Goal: Contribute content: Contribute content

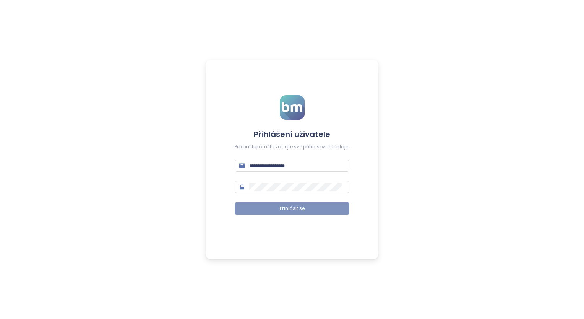
type input "**********"
click at [289, 212] on span "Přihlásit se" at bounding box center [292, 208] width 25 height 7
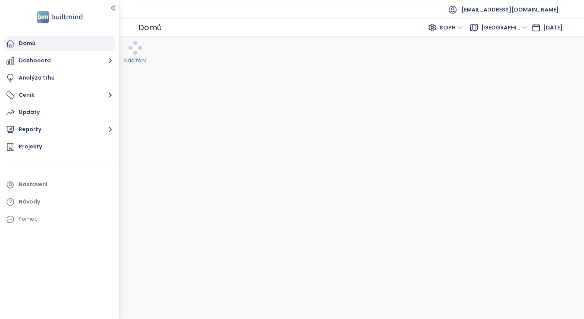
click at [447, 29] on span "S DPH" at bounding box center [450, 27] width 23 height 11
click at [437, 54] on div "Bez DPH" at bounding box center [442, 55] width 21 height 8
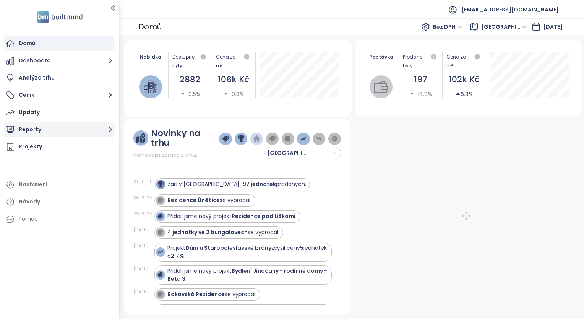
click at [39, 129] on button "Reporty" at bounding box center [59, 129] width 111 height 15
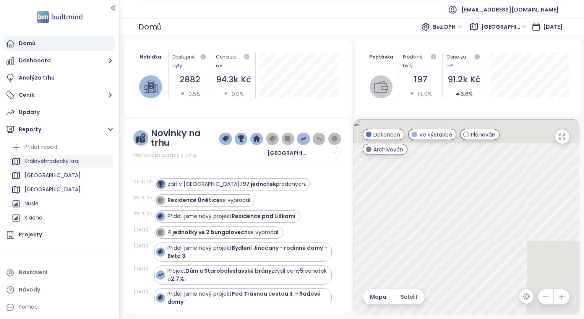
click at [61, 163] on div "Královéhradecký kraj" at bounding box center [51, 161] width 55 height 10
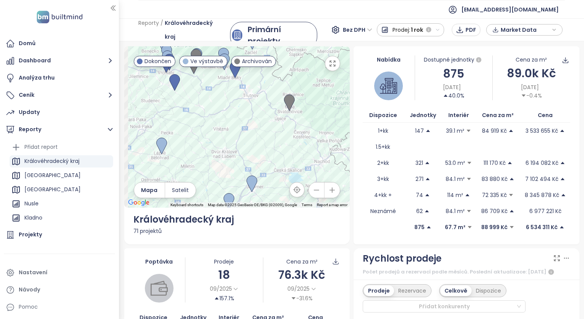
drag, startPoint x: 227, startPoint y: 114, endPoint x: 274, endPoint y: 153, distance: 61.3
click at [274, 153] on div at bounding box center [237, 126] width 226 height 161
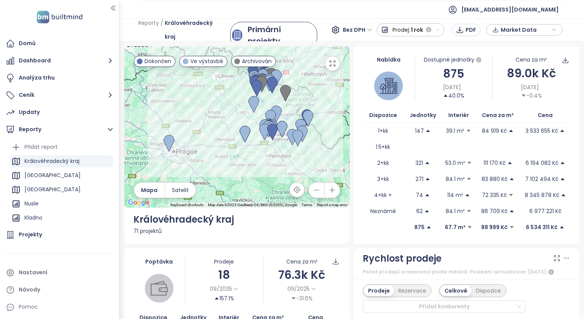
drag, startPoint x: 275, startPoint y: 139, endPoint x: 281, endPoint y: 105, distance: 34.9
click at [281, 105] on div at bounding box center [237, 126] width 226 height 161
click at [28, 148] on div "Přidat report" at bounding box center [40, 147] width 33 height 10
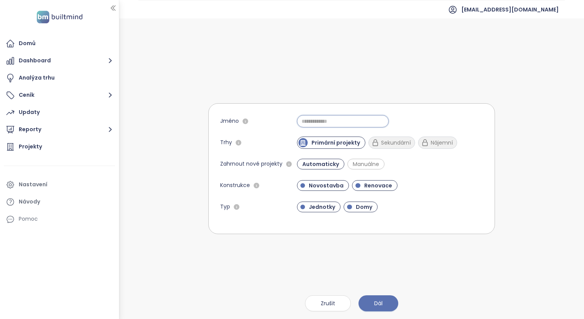
click at [307, 123] on input "Jméno" at bounding box center [343, 121] width 92 height 12
type input "********"
click at [364, 187] on span "Renovace" at bounding box center [378, 185] width 36 height 8
click at [361, 208] on span "Domy" at bounding box center [364, 207] width 24 height 8
click at [384, 301] on button "Dál" at bounding box center [378, 303] width 40 height 16
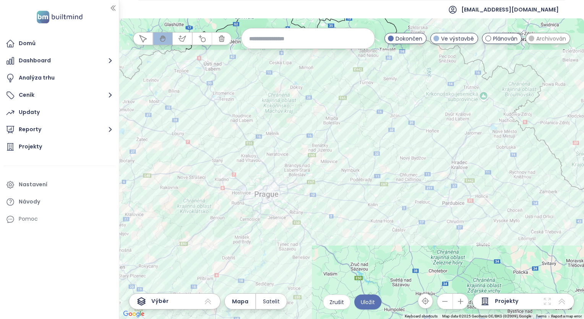
click at [291, 39] on input at bounding box center [308, 38] width 118 height 16
type input "********"
click at [277, 56] on span "Dobruška" at bounding box center [261, 57] width 40 height 12
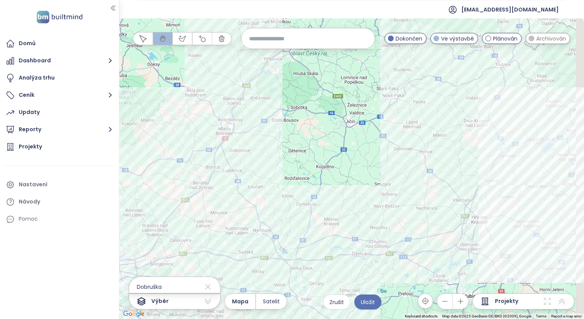
drag, startPoint x: 491, startPoint y: 132, endPoint x: 342, endPoint y: 178, distance: 155.5
click at [342, 178] on div at bounding box center [351, 168] width 465 height 300
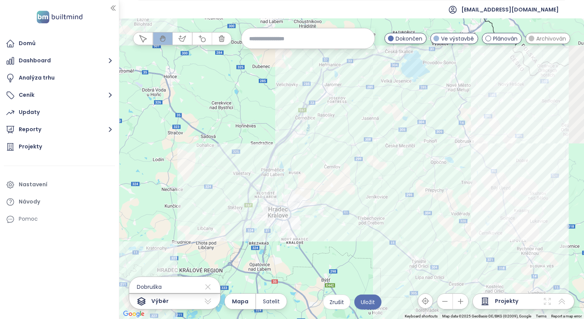
drag, startPoint x: 496, startPoint y: 157, endPoint x: 343, endPoint y: 56, distance: 183.6
click at [343, 56] on div at bounding box center [351, 168] width 465 height 300
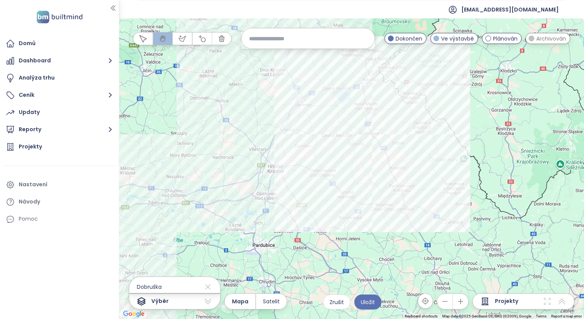
drag, startPoint x: 414, startPoint y: 101, endPoint x: 333, endPoint y: 128, distance: 85.2
click at [333, 128] on div at bounding box center [351, 168] width 465 height 300
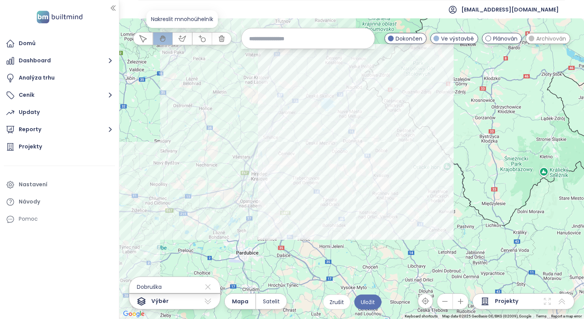
click at [187, 39] on button "button" at bounding box center [182, 38] width 19 height 12
drag, startPoint x: 179, startPoint y: 69, endPoint x: 182, endPoint y: 81, distance: 12.3
click at [179, 69] on div at bounding box center [351, 168] width 465 height 300
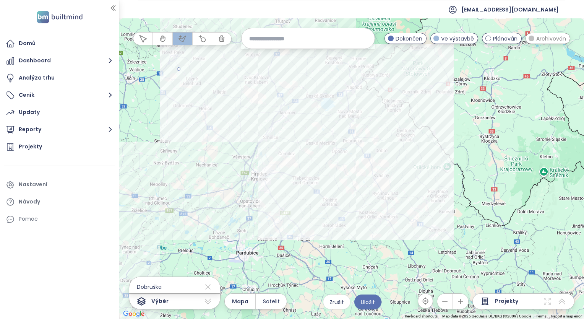
click at [222, 128] on div at bounding box center [351, 168] width 465 height 300
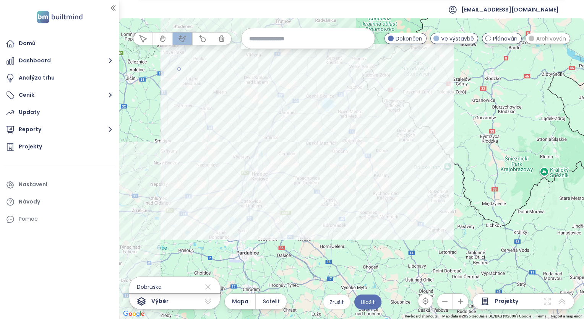
click at [275, 151] on div at bounding box center [351, 168] width 465 height 300
click at [325, 198] on div at bounding box center [351, 168] width 465 height 300
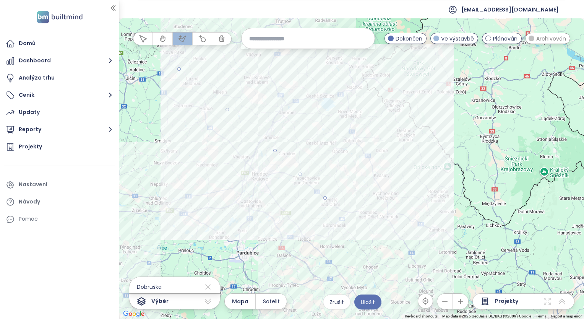
click at [353, 239] on div at bounding box center [351, 168] width 465 height 300
drag, startPoint x: 396, startPoint y: 229, endPoint x: 403, endPoint y: 225, distance: 8.0
click at [397, 229] on div at bounding box center [351, 168] width 465 height 300
click at [428, 200] on div at bounding box center [351, 168] width 465 height 300
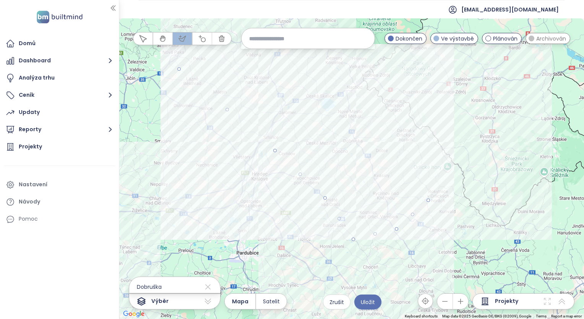
drag, startPoint x: 455, startPoint y: 144, endPoint x: 456, endPoint y: 137, distance: 7.7
click at [455, 144] on div at bounding box center [351, 168] width 465 height 300
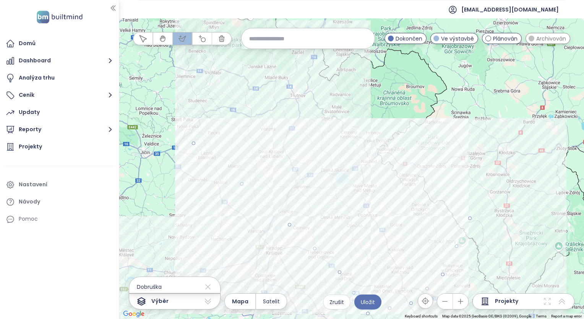
drag, startPoint x: 450, startPoint y: 104, endPoint x: 465, endPoint y: 180, distance: 77.7
click at [465, 180] on div at bounding box center [351, 168] width 465 height 300
drag, startPoint x: 448, startPoint y: 142, endPoint x: 439, endPoint y: 134, distance: 11.9
click at [448, 141] on div at bounding box center [351, 168] width 465 height 300
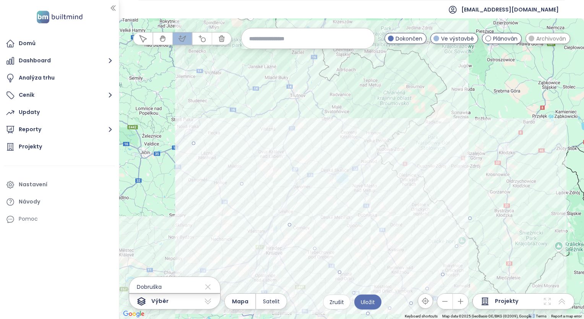
click at [411, 121] on div at bounding box center [351, 168] width 465 height 300
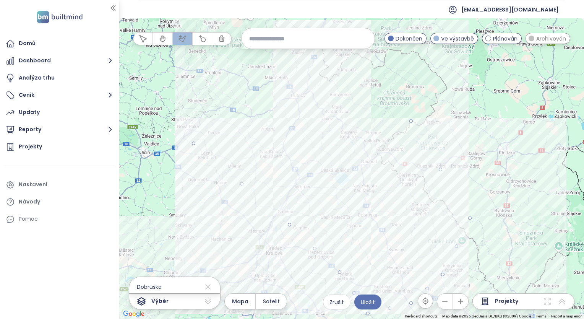
click at [345, 105] on div at bounding box center [351, 168] width 465 height 300
click at [246, 137] on div at bounding box center [351, 168] width 465 height 300
click at [194, 143] on div at bounding box center [351, 168] width 465 height 300
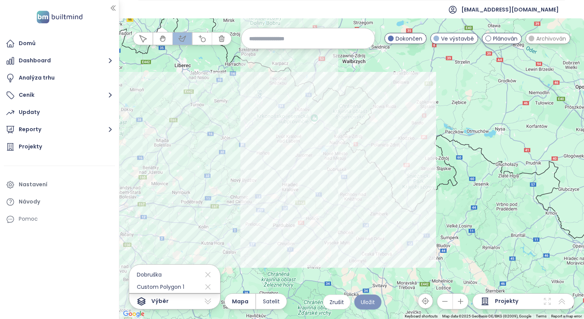
click at [365, 301] on span "Uložit" at bounding box center [368, 302] width 14 height 8
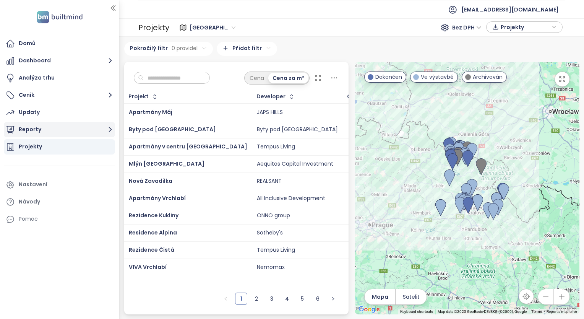
click at [48, 129] on button "Reporty" at bounding box center [59, 129] width 111 height 15
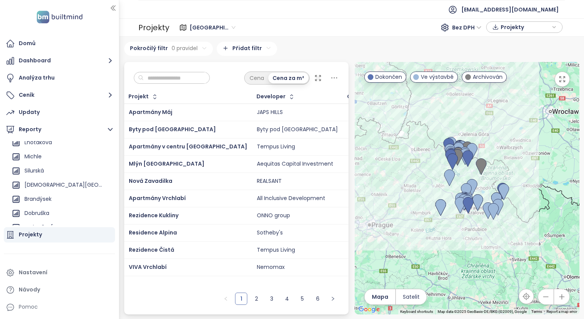
scroll to position [382, 0]
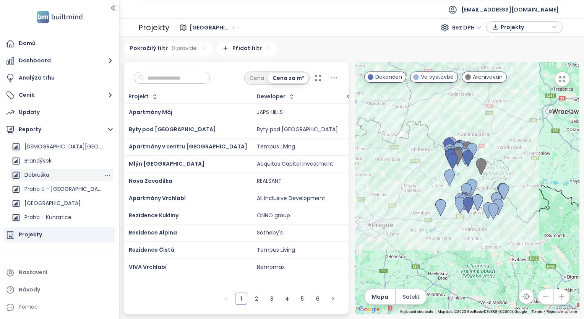
click at [47, 171] on div "Dobruška" at bounding box center [36, 175] width 25 height 10
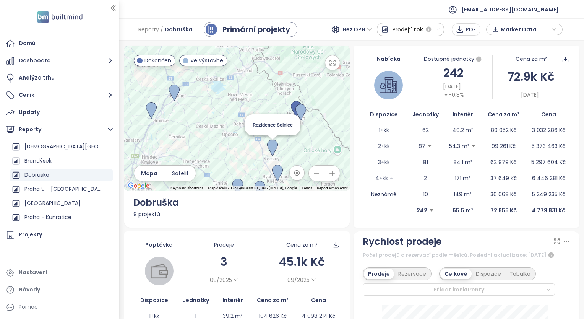
click at [273, 144] on img at bounding box center [272, 147] width 11 height 17
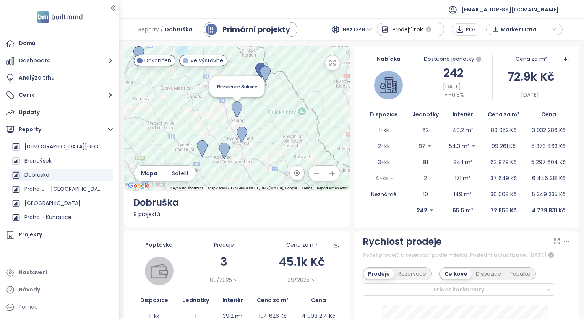
click at [236, 105] on img at bounding box center [236, 109] width 11 height 17
click at [237, 105] on img at bounding box center [236, 109] width 11 height 17
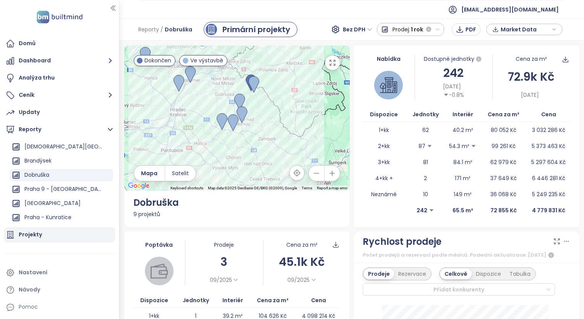
click at [38, 233] on div "Projekty" at bounding box center [30, 235] width 23 height 10
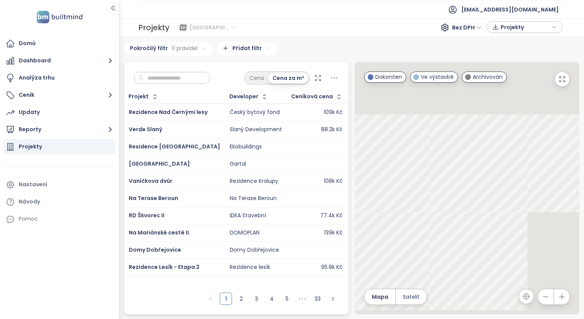
click at [219, 28] on span "Středočeský kraj" at bounding box center [212, 27] width 46 height 11
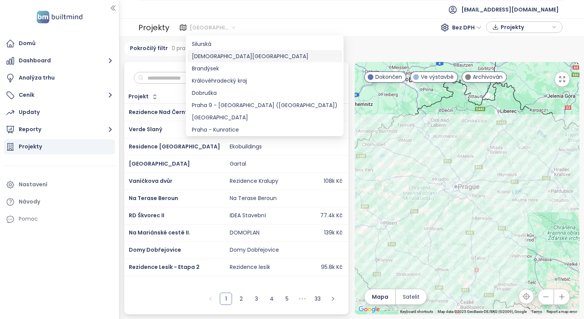
scroll to position [306, 0]
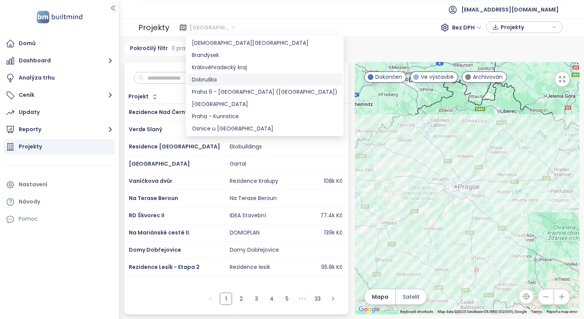
click at [206, 79] on div "Dobruška" at bounding box center [265, 79] width 146 height 8
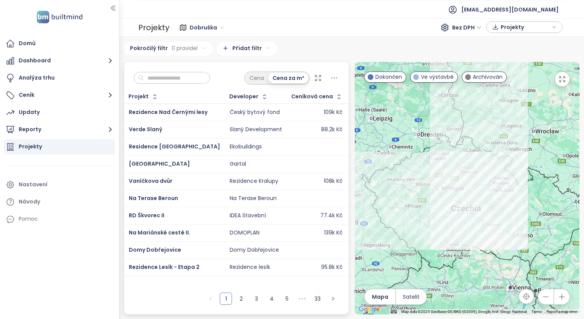
click at [321, 78] on icon at bounding box center [318, 78] width 8 height 8
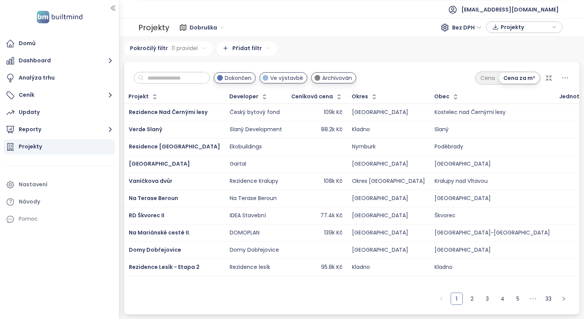
click at [217, 30] on span "Dobruška" at bounding box center [206, 27] width 34 height 11
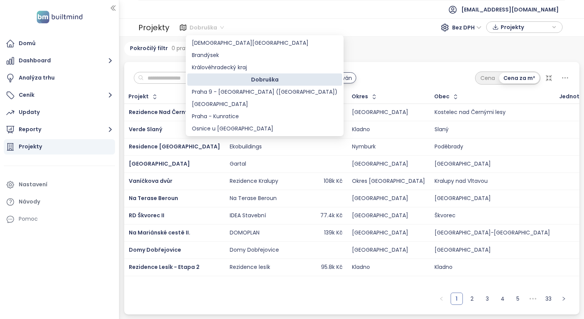
click at [231, 80] on div "Dobruška" at bounding box center [265, 79] width 146 height 8
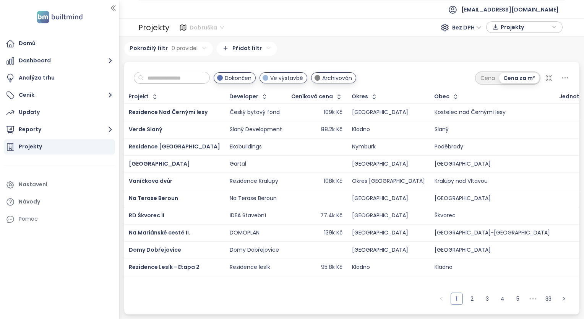
click at [215, 28] on span "Dobruška" at bounding box center [206, 27] width 34 height 11
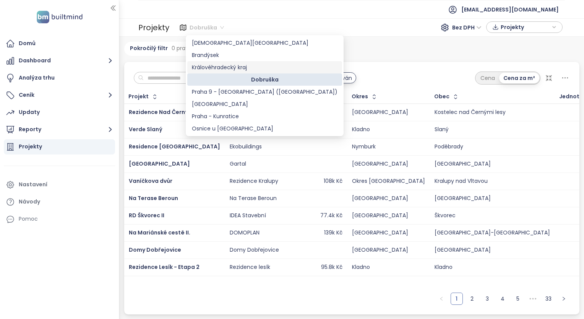
click at [218, 65] on div "Královéhradecký kraj" at bounding box center [265, 67] width 146 height 8
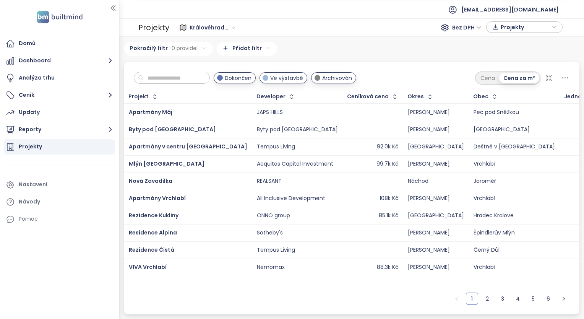
click at [550, 77] on icon at bounding box center [549, 78] width 8 height 8
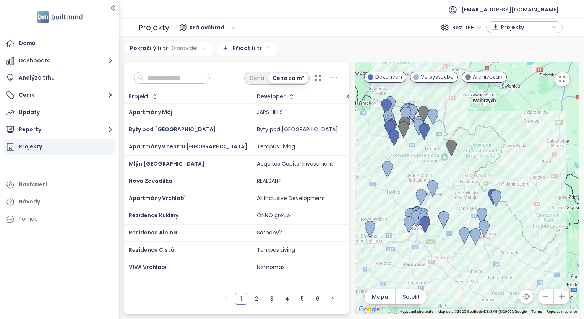
drag, startPoint x: 423, startPoint y: 258, endPoint x: 455, endPoint y: 192, distance: 73.6
click at [455, 192] on div at bounding box center [466, 188] width 225 height 252
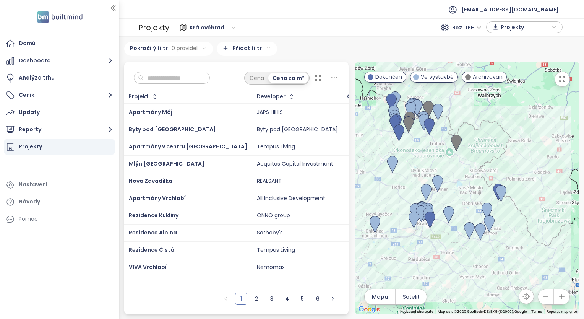
drag, startPoint x: 443, startPoint y: 202, endPoint x: 453, endPoint y: 195, distance: 12.0
click at [449, 195] on div at bounding box center [466, 188] width 225 height 252
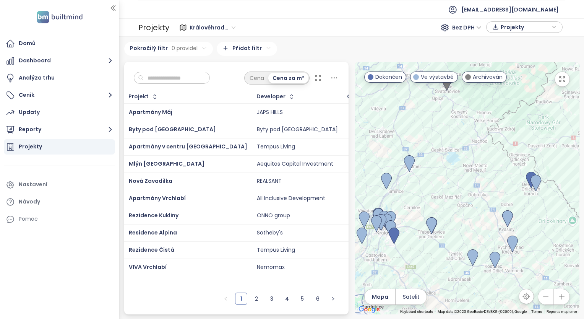
drag, startPoint x: 461, startPoint y: 205, endPoint x: 457, endPoint y: 196, distance: 10.2
click at [457, 196] on div at bounding box center [466, 188] width 225 height 252
click at [507, 216] on img at bounding box center [507, 218] width 11 height 17
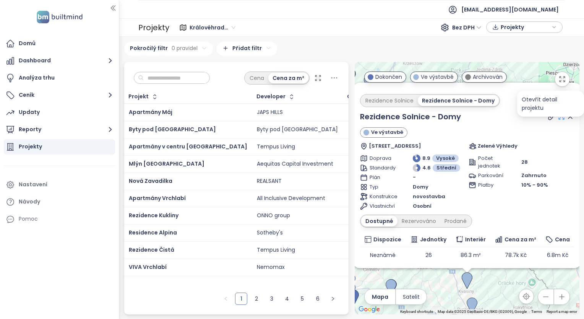
click at [557, 118] on icon at bounding box center [561, 117] width 8 height 8
click at [566, 115] on icon at bounding box center [570, 117] width 8 height 8
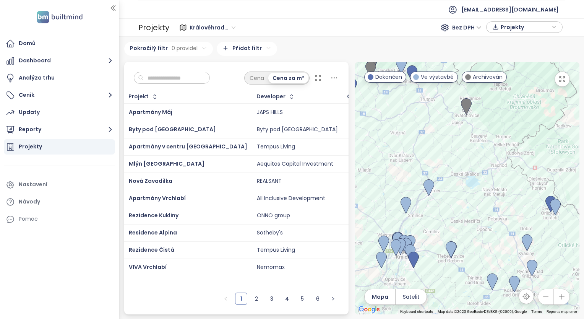
drag, startPoint x: 405, startPoint y: 206, endPoint x: 467, endPoint y: 168, distance: 73.2
click at [467, 168] on div at bounding box center [466, 188] width 225 height 252
click at [428, 186] on img at bounding box center [428, 187] width 11 height 17
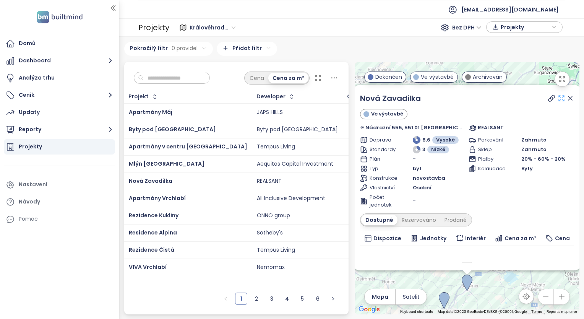
click at [557, 97] on icon at bounding box center [561, 98] width 8 height 8
click at [568, 98] on icon at bounding box center [570, 98] width 4 height 4
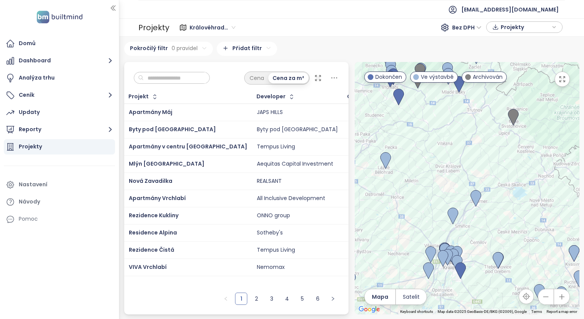
drag, startPoint x: 482, startPoint y: 247, endPoint x: 491, endPoint y: 162, distance: 85.6
click at [491, 162] on div at bounding box center [466, 188] width 225 height 252
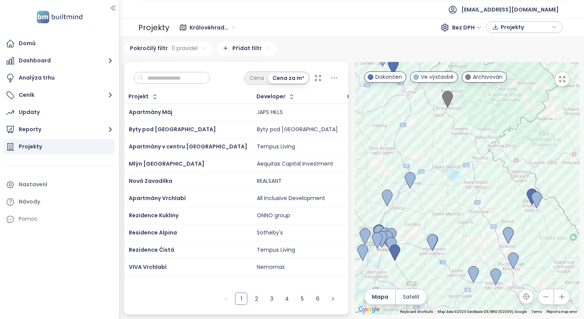
drag, startPoint x: 516, startPoint y: 202, endPoint x: 450, endPoint y: 183, distance: 69.5
click at [450, 183] on div at bounding box center [466, 188] width 225 height 252
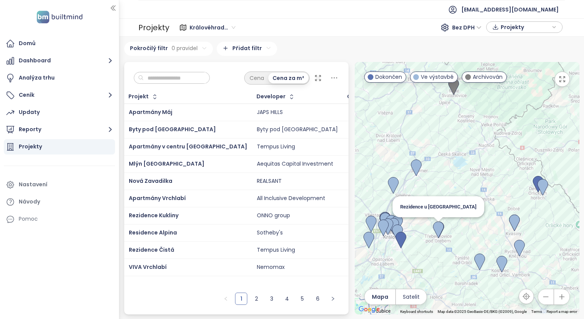
click at [440, 227] on img at bounding box center [438, 229] width 11 height 17
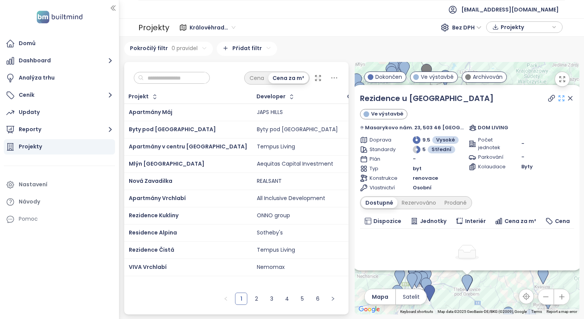
click at [558, 100] on icon at bounding box center [560, 97] width 5 height 5
click at [22, 125] on button "Reporty" at bounding box center [59, 129] width 111 height 15
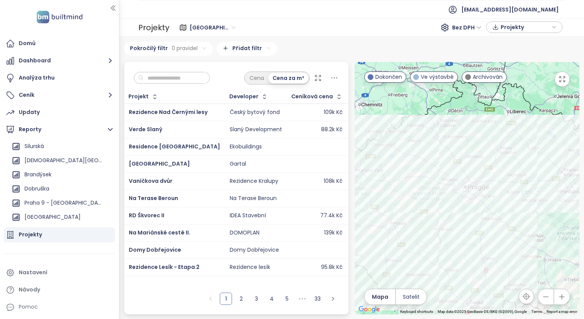
scroll to position [382, 0]
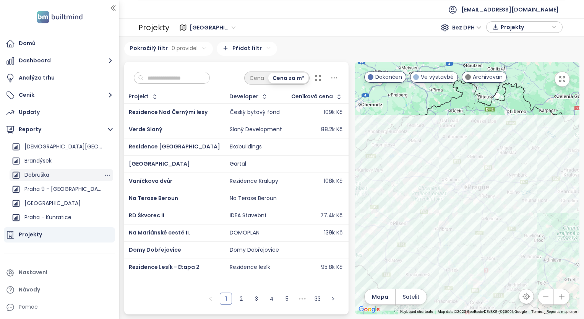
click at [37, 175] on div "Dobruška" at bounding box center [36, 175] width 25 height 10
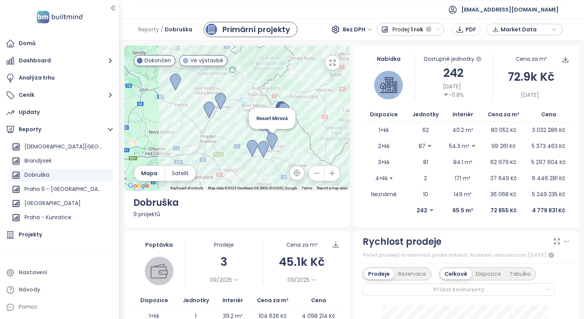
click at [270, 140] on img at bounding box center [272, 141] width 11 height 17
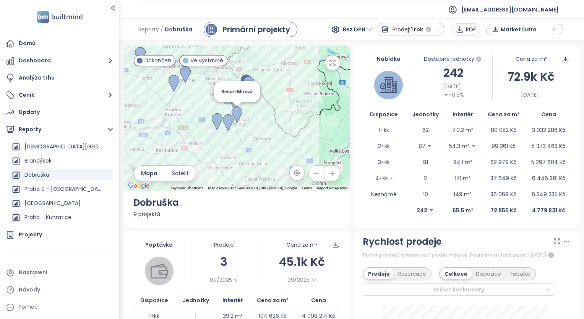
click at [234, 115] on img at bounding box center [236, 114] width 11 height 17
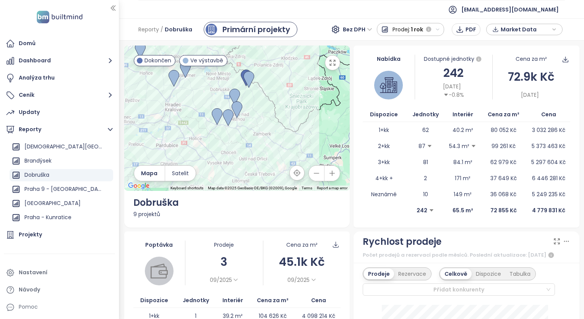
drag, startPoint x: 31, startPoint y: 233, endPoint x: 182, endPoint y: 14, distance: 266.6
click at [31, 233] on div "Projekty" at bounding box center [30, 235] width 23 height 10
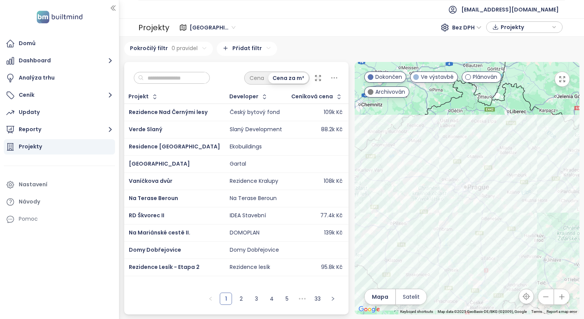
click at [185, 78] on input "text" at bounding box center [175, 77] width 62 height 11
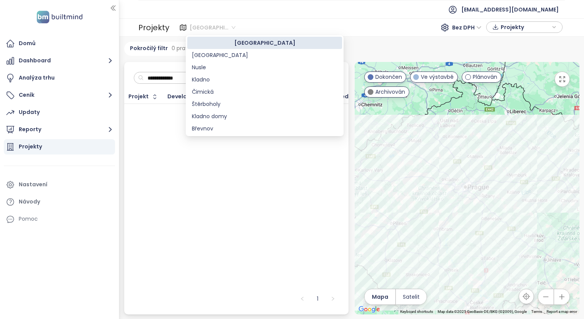
click at [209, 28] on span "Středočeský kraj" at bounding box center [212, 27] width 46 height 11
type input "**********"
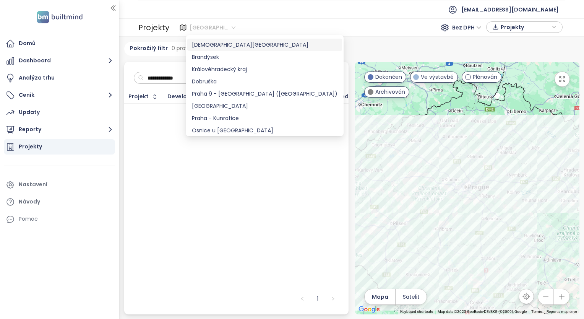
scroll to position [306, 0]
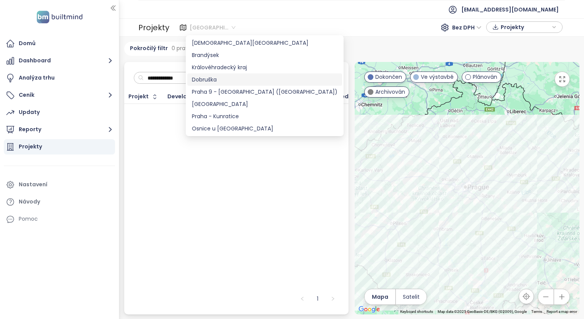
click at [205, 81] on div "Dobruška" at bounding box center [265, 79] width 146 height 8
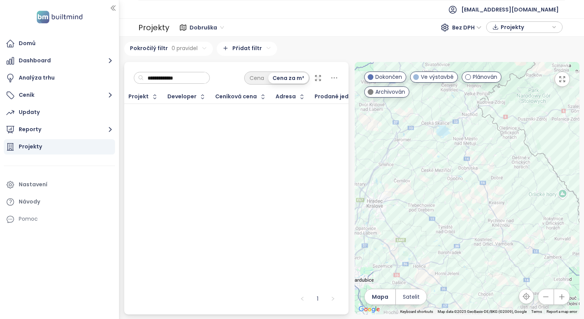
click at [187, 76] on input "**********" at bounding box center [175, 77] width 62 height 11
click at [31, 125] on button "Reporty" at bounding box center [59, 129] width 111 height 15
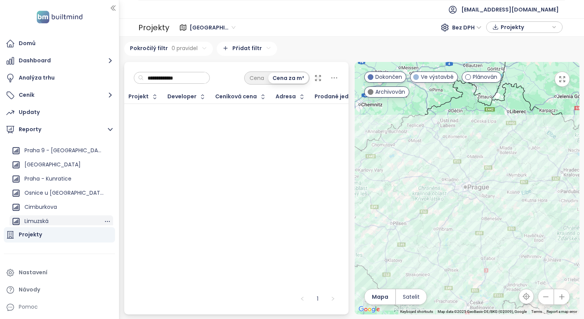
scroll to position [403, 0]
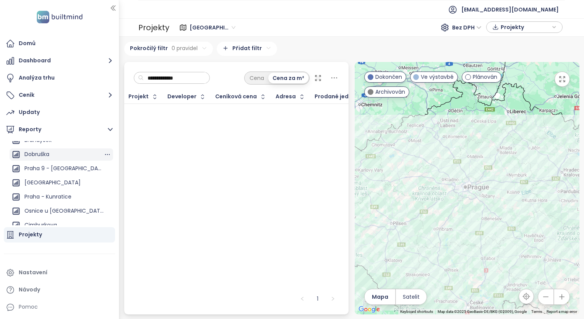
click at [34, 151] on div "Dobruška" at bounding box center [36, 154] width 25 height 10
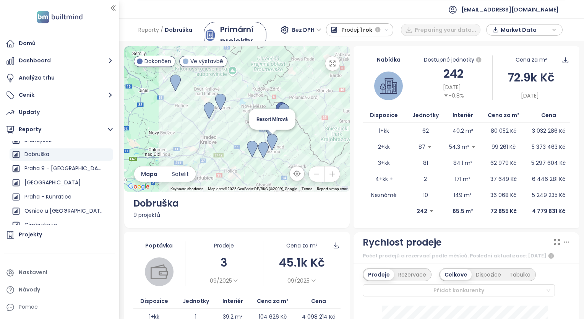
click at [272, 141] on img at bounding box center [272, 142] width 11 height 17
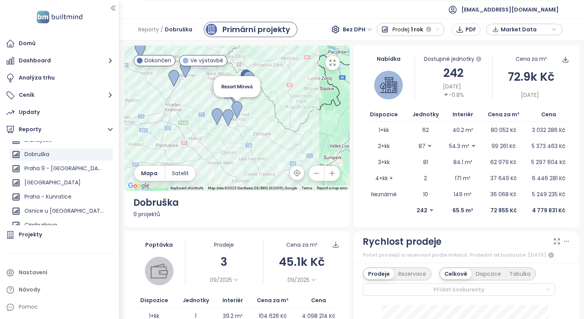
click at [235, 106] on img at bounding box center [236, 109] width 11 height 17
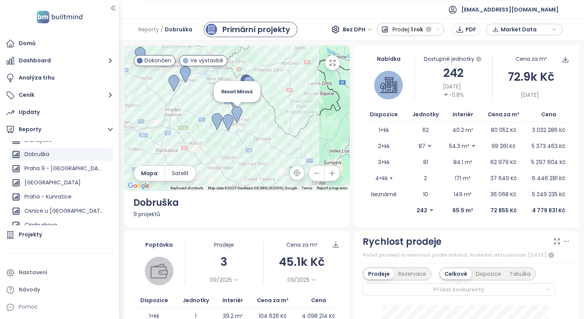
click at [234, 113] on img at bounding box center [236, 114] width 11 height 17
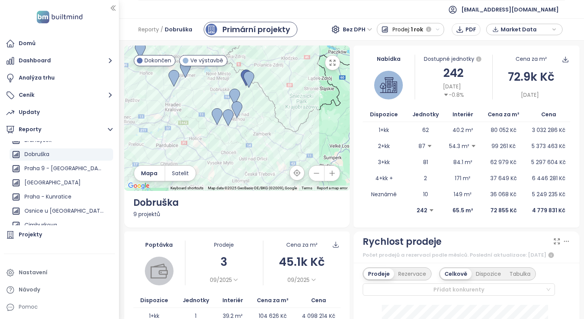
click at [330, 64] on icon "button" at bounding box center [333, 63] width 8 height 8
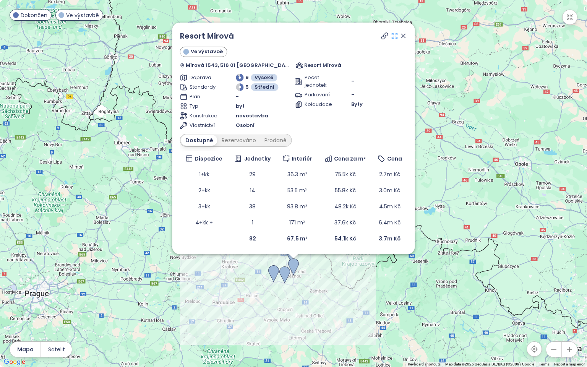
click at [392, 38] on icon at bounding box center [394, 35] width 5 height 5
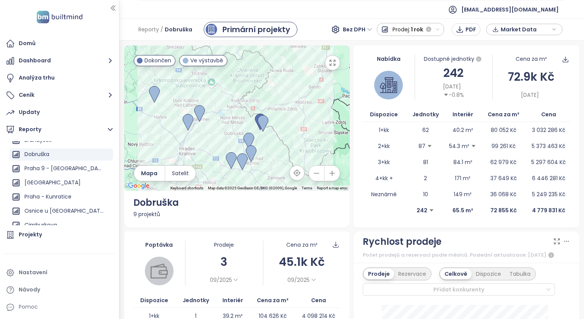
drag, startPoint x: 270, startPoint y: 144, endPoint x: 285, endPoint y: 95, distance: 50.6
click at [285, 95] on div at bounding box center [237, 117] width 226 height 145
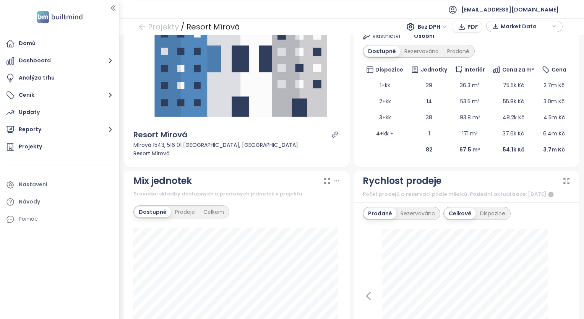
scroll to position [76, 0]
